Goal: Task Accomplishment & Management: Manage account settings

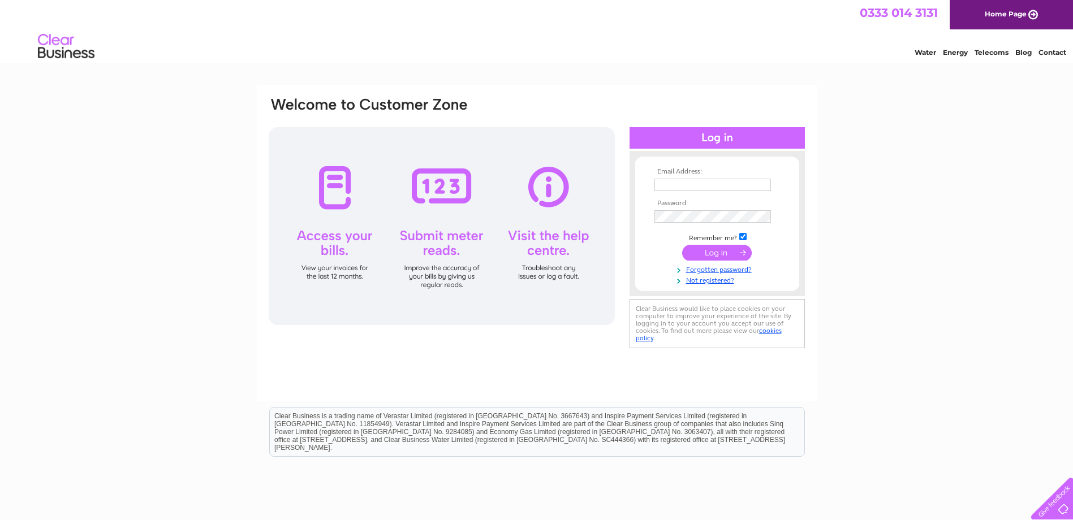
type input "joannevale@sigplc.com"
click at [724, 253] on input "submit" at bounding box center [717, 253] width 70 height 16
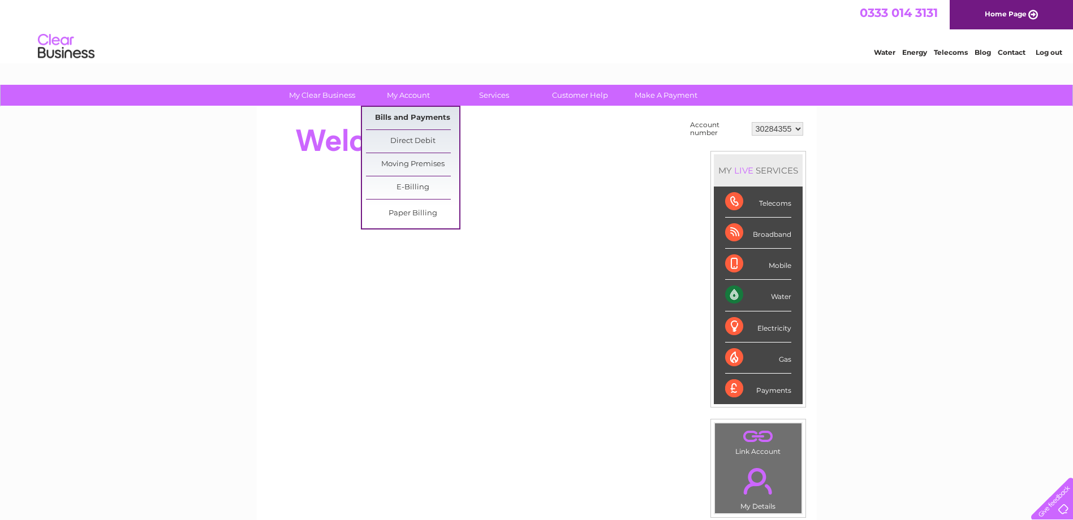
click at [408, 113] on link "Bills and Payments" at bounding box center [412, 118] width 93 height 23
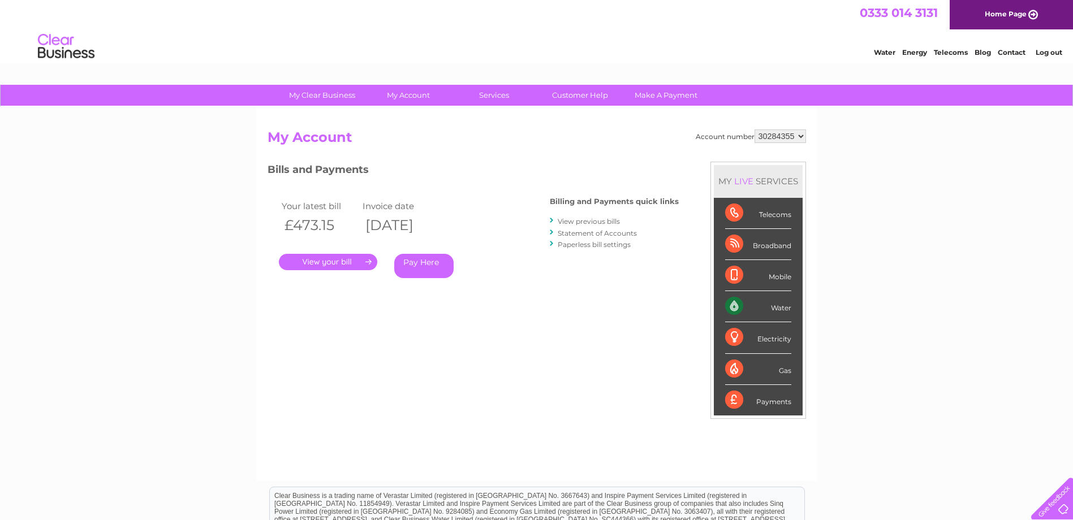
click at [361, 262] on link "." at bounding box center [328, 262] width 98 height 16
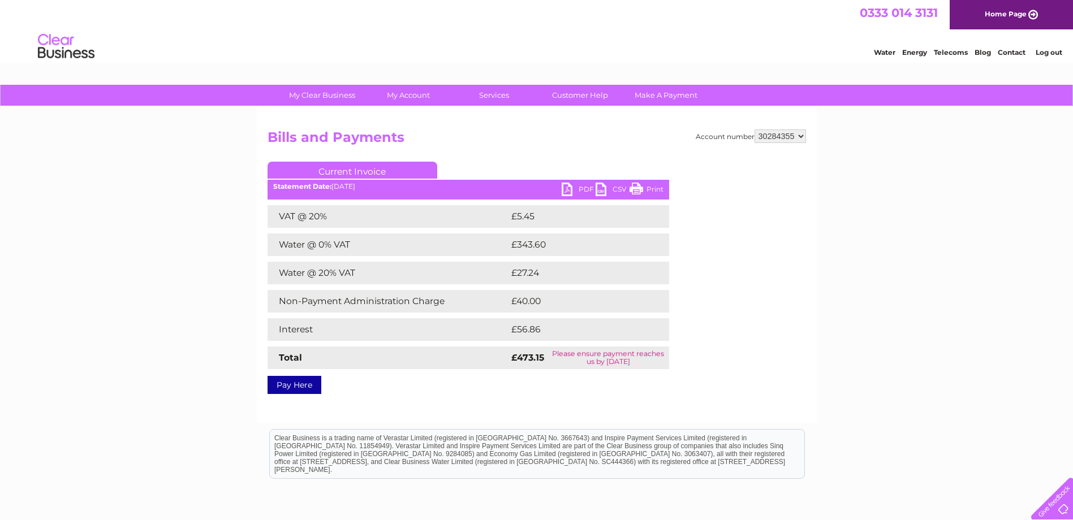
click at [579, 187] on link "PDF" at bounding box center [579, 191] width 34 height 16
